Goal: Transaction & Acquisition: Purchase product/service

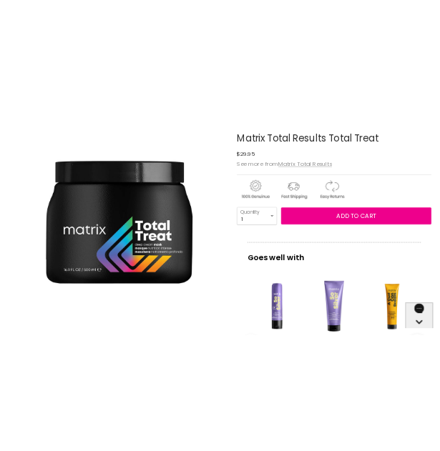
scroll to position [186, 0]
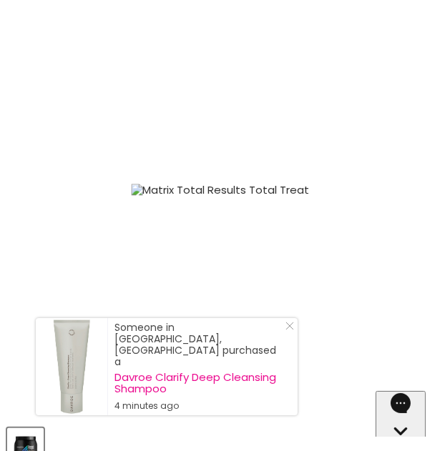
click at [285, 331] on icon "Close Icon" at bounding box center [289, 326] width 9 height 9
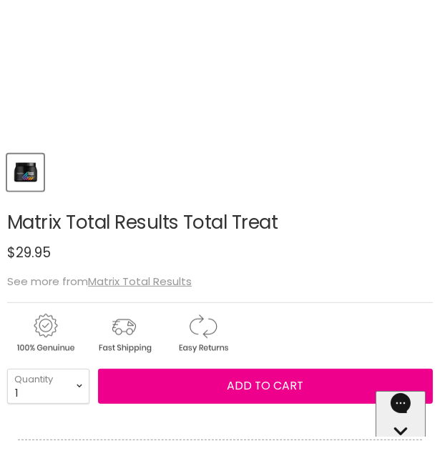
scroll to position [429, 0]
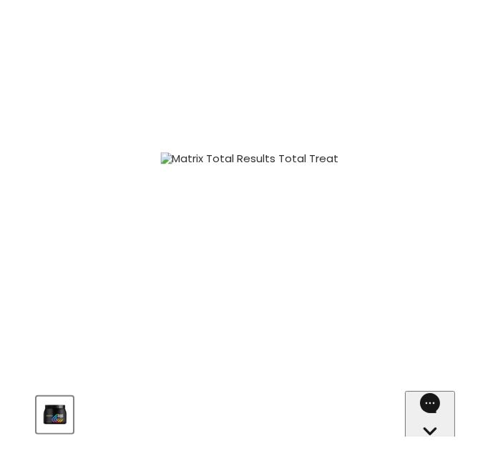
scroll to position [0, 0]
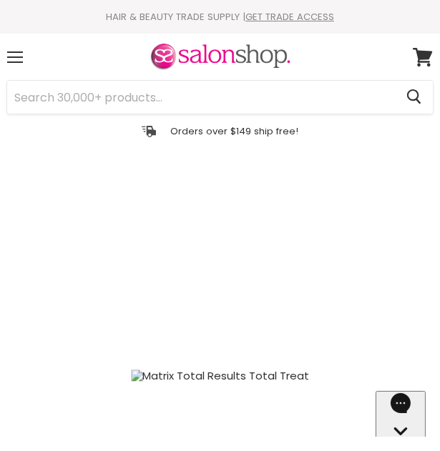
click at [288, 225] on div "Matrix Total Results Total Treat image. Click or Scroll to Zoom." at bounding box center [220, 376] width 426 height 426
click at [223, 210] on div "Matrix Total Results Total Treat image. Click or Scroll to Zoom." at bounding box center [220, 376] width 426 height 426
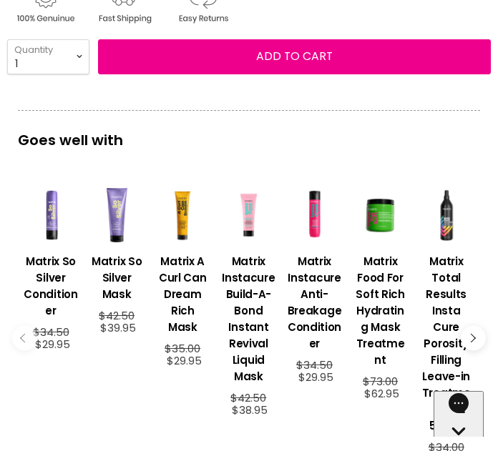
scroll to position [859, 0]
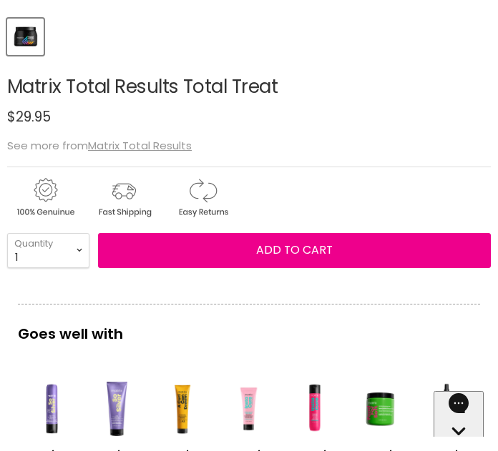
scroll to position [715, 0]
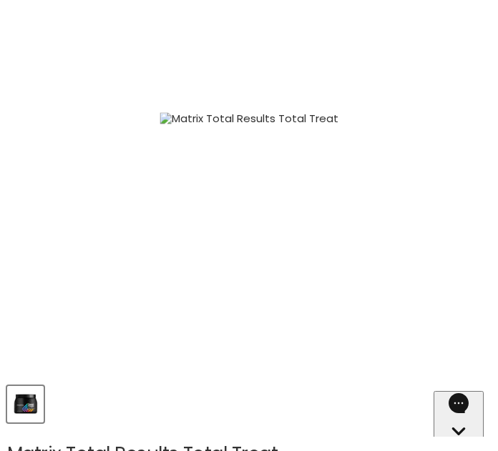
scroll to position [215, 0]
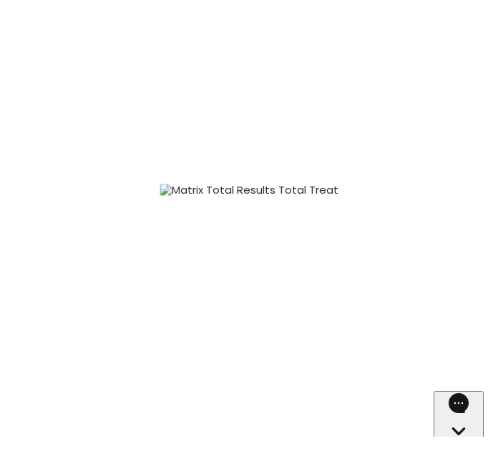
select select "5"
type input "5"
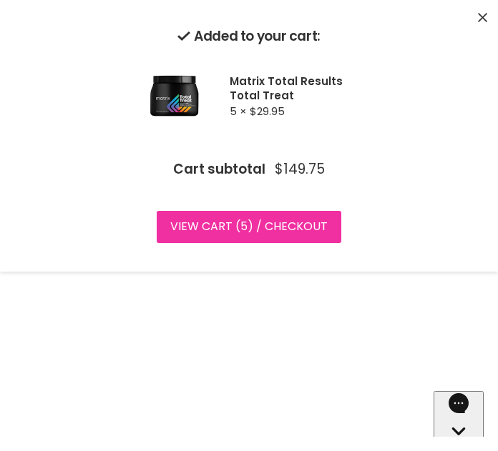
click at [341, 211] on link "View cart ( 5 ) / Checkout" at bounding box center [249, 226] width 185 height 31
